Goal: Information Seeking & Learning: Find specific fact

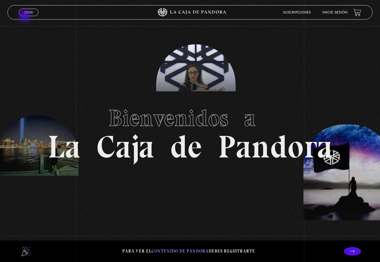
click at [26, 14] on span "Menu" at bounding box center [28, 12] width 9 height 3
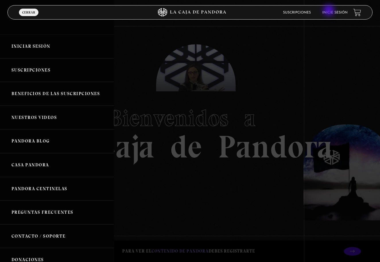
click at [332, 11] on link "Inicie sesión" at bounding box center [334, 12] width 25 height 3
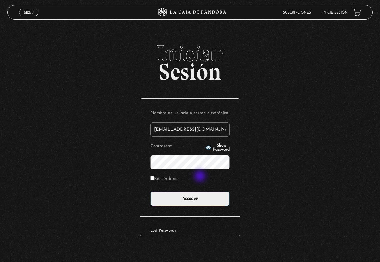
type input "miich.9620@gmail.com"
click at [190, 198] on input "Acceder" at bounding box center [189, 199] width 79 height 14
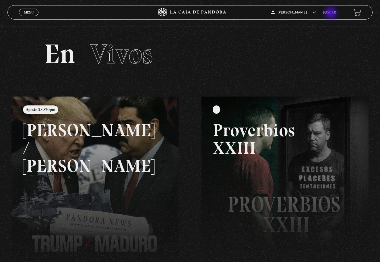
click at [331, 13] on link "Buscar" at bounding box center [329, 12] width 13 height 3
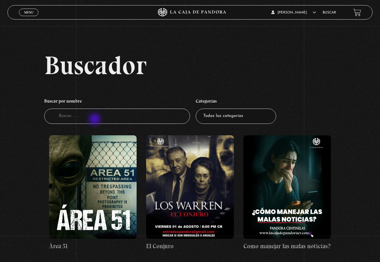
click at [95, 120] on input "Buscador" at bounding box center [117, 116] width 146 height 15
type input "heredi"
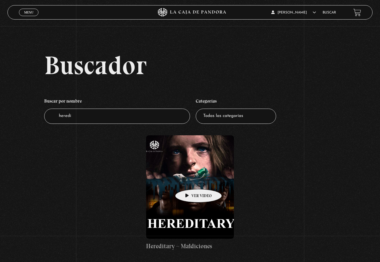
click at [190, 180] on figure at bounding box center [190, 186] width 88 height 103
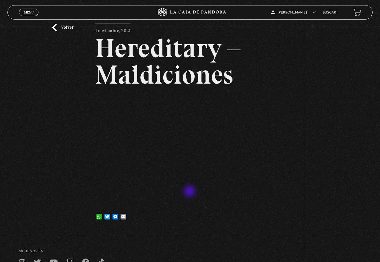
scroll to position [28, 0]
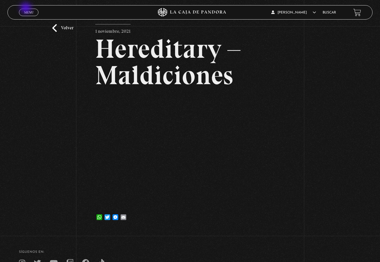
click at [26, 9] on div "Menu Cerrar" at bounding box center [76, 12] width 114 height 14
click at [27, 13] on span "Menu" at bounding box center [28, 12] width 9 height 3
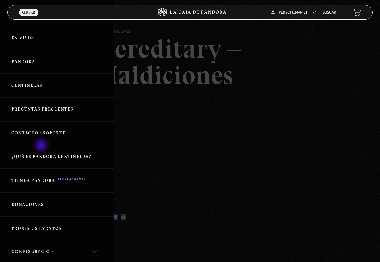
scroll to position [11, 0]
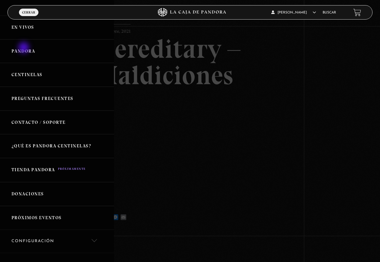
click at [24, 48] on link "Pandora" at bounding box center [57, 51] width 114 height 24
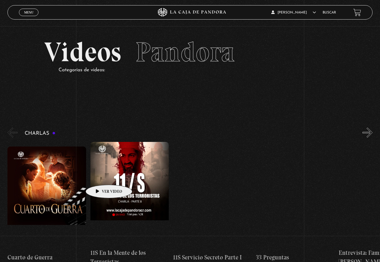
scroll to position [2, 0]
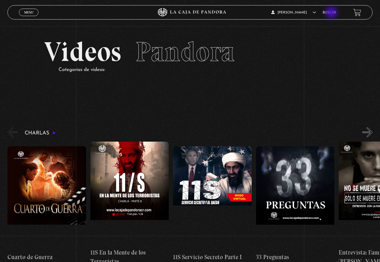
click at [331, 11] on link "Buscar" at bounding box center [329, 12] width 13 height 3
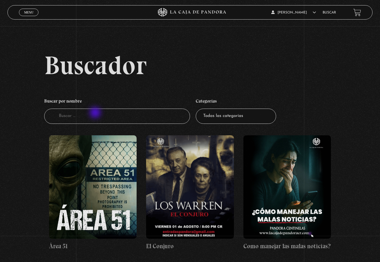
click at [90, 117] on input "Buscador" at bounding box center [117, 116] width 146 height 15
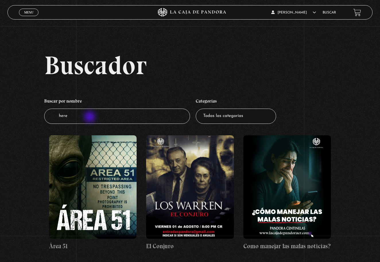
type input "hered"
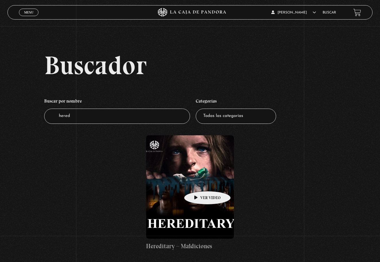
click at [198, 182] on figure at bounding box center [190, 186] width 88 height 103
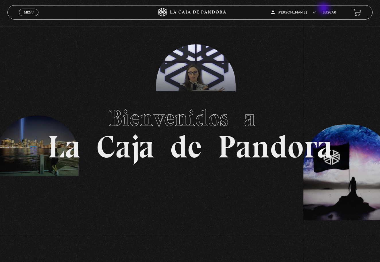
click at [324, 12] on link "Buscar" at bounding box center [329, 12] width 13 height 3
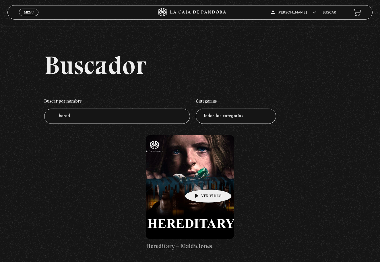
click at [200, 181] on figure at bounding box center [190, 186] width 88 height 103
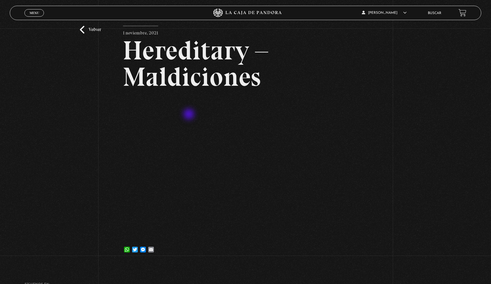
scroll to position [32, 0]
click at [347, 0] on div "Volver [DATE] Hereditary – Maldiciones WhatsApp Twitter Messenger Email" at bounding box center [245, 130] width 491 height 266
